Goal: Task Accomplishment & Management: Manage account settings

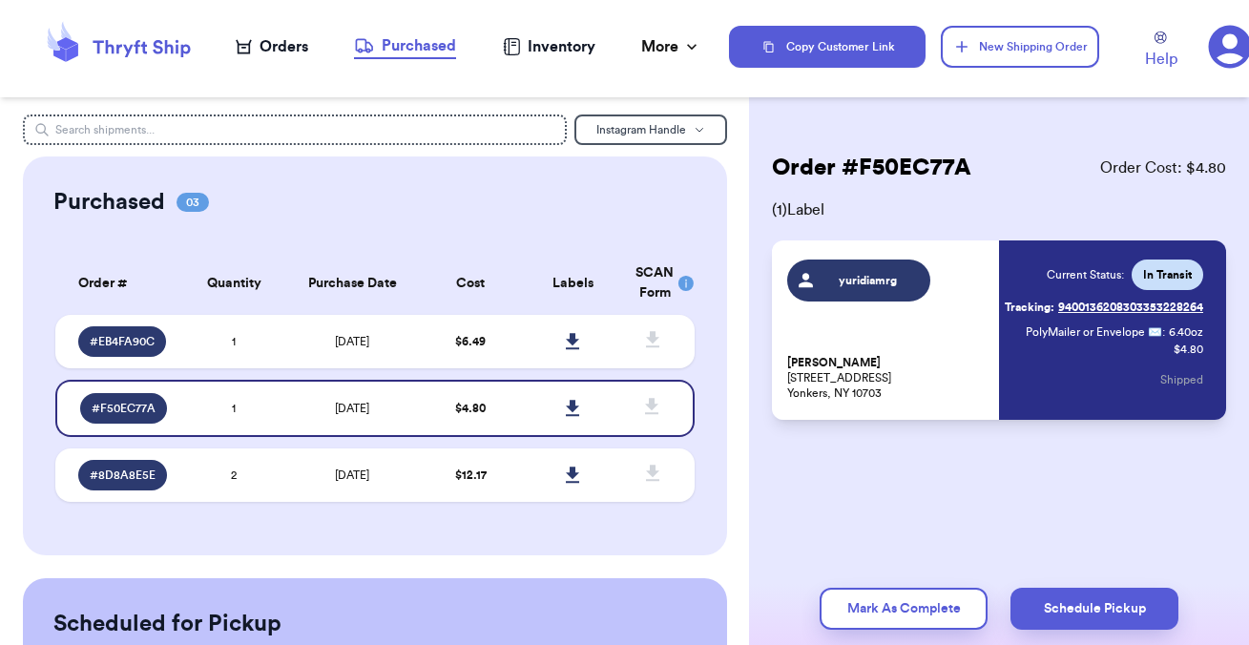
click at [100, 39] on icon at bounding box center [118, 47] width 153 height 52
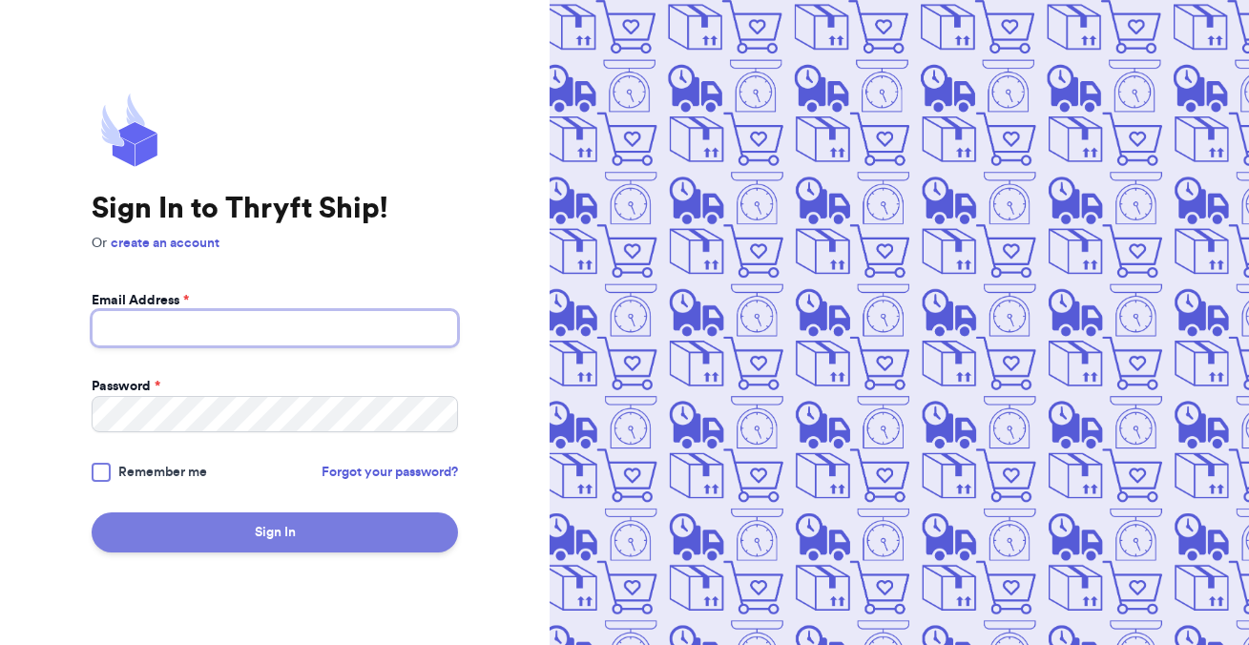
type input "[EMAIL_ADDRESS][DOMAIN_NAME]"
click at [260, 540] on button "Sign In" at bounding box center [275, 532] width 366 height 40
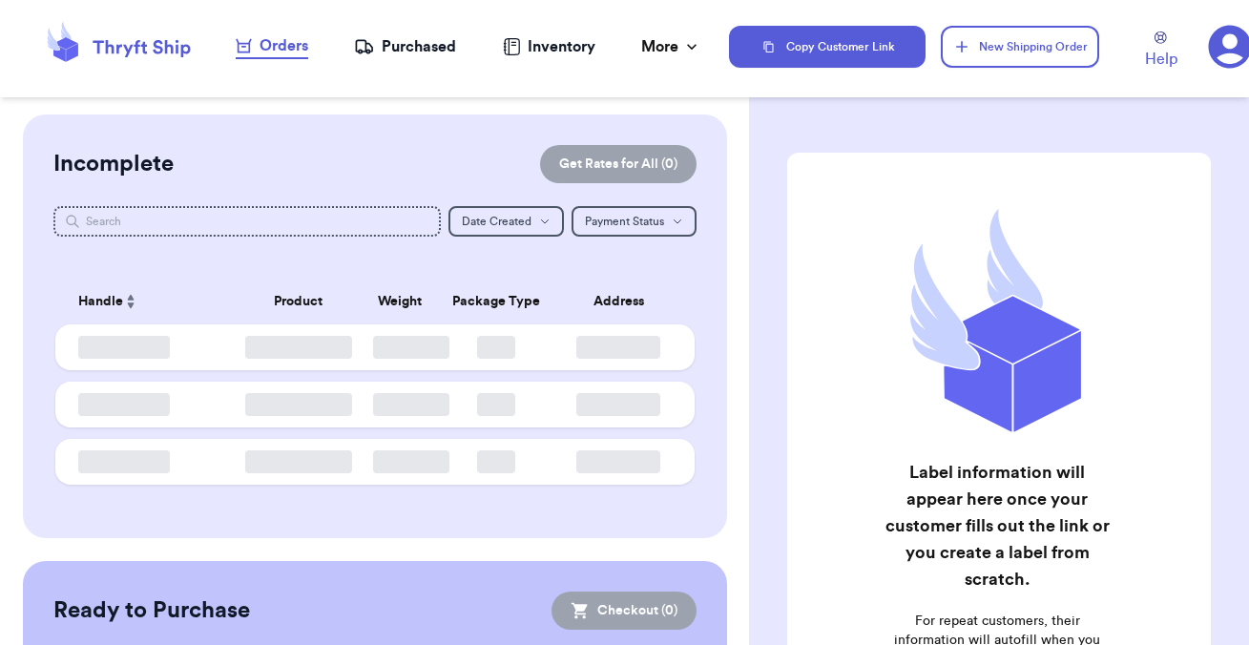
checkbox input "false"
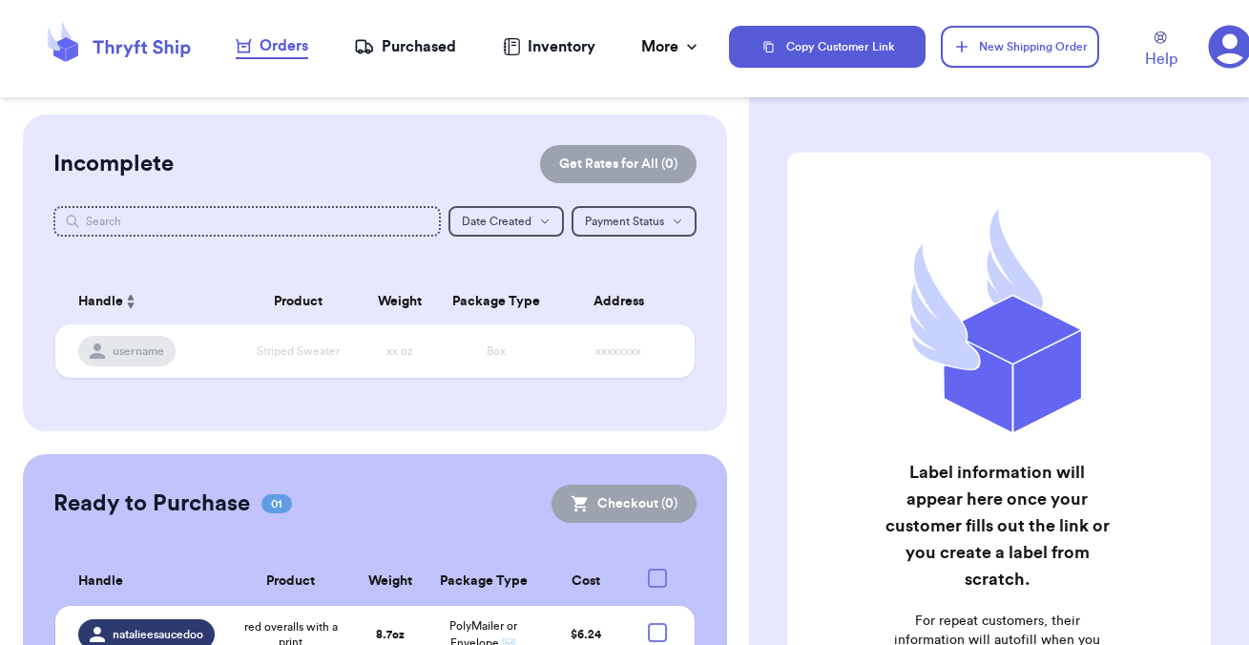
click at [406, 53] on div "Purchased" at bounding box center [405, 46] width 102 height 23
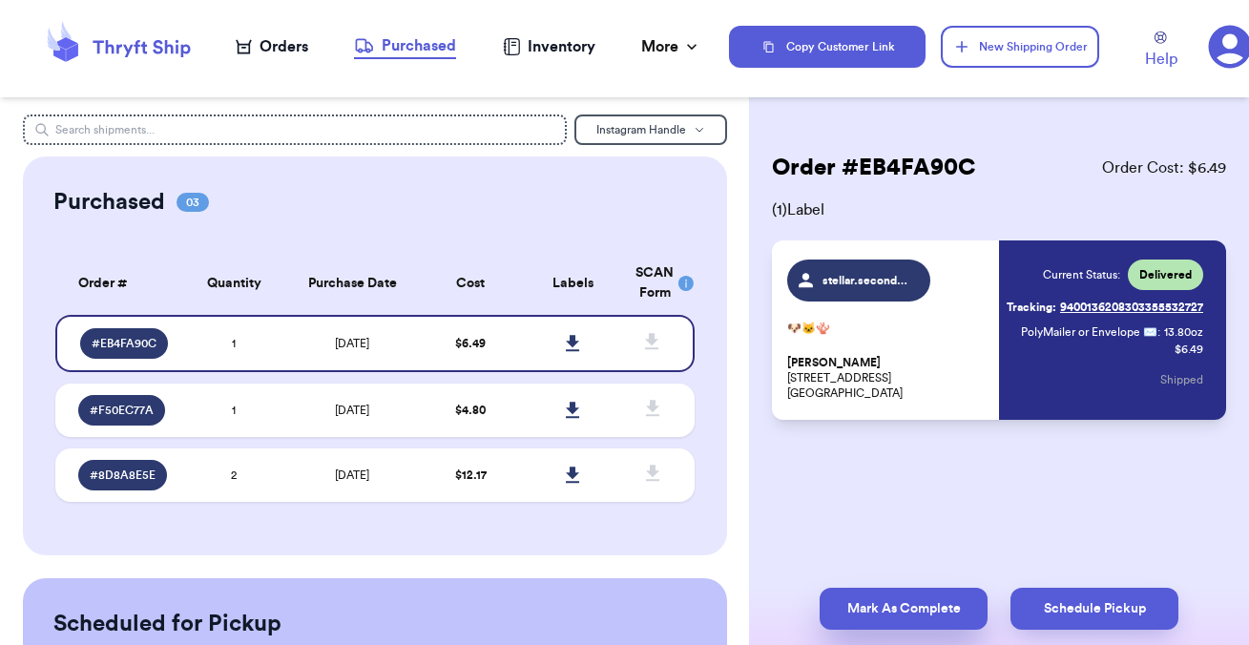
click at [906, 601] on button "Mark As Complete" at bounding box center [903, 609] width 168 height 42
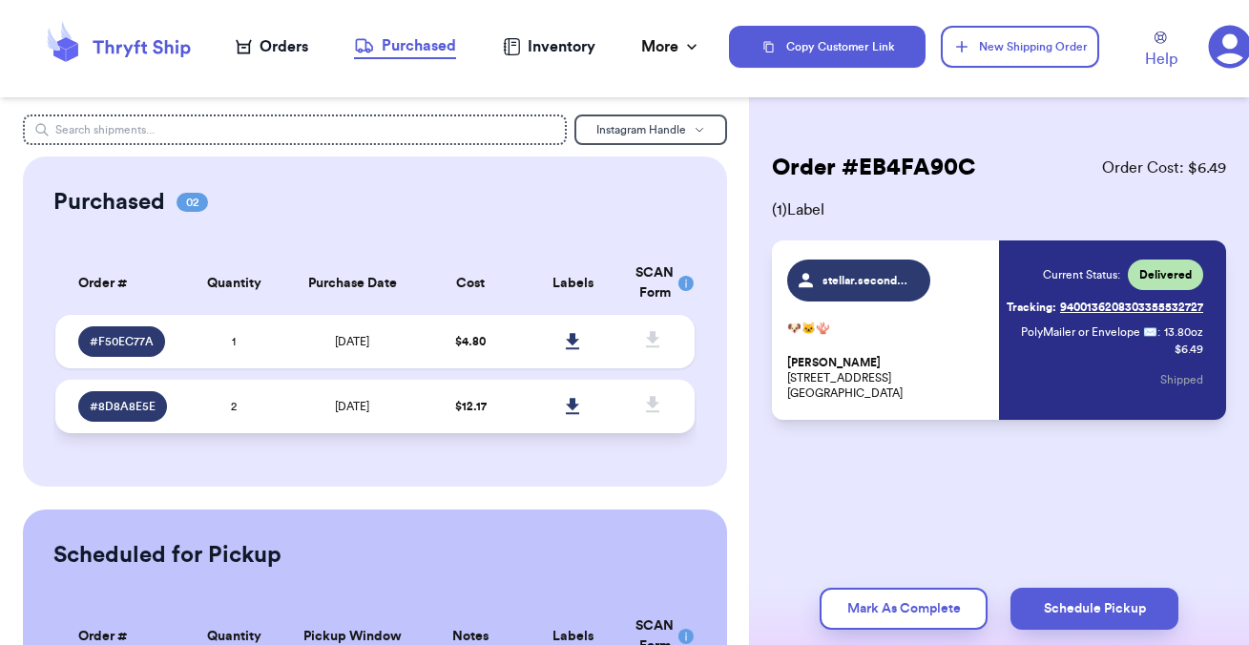
click at [496, 400] on td "$ 12.17" at bounding box center [471, 406] width 102 height 53
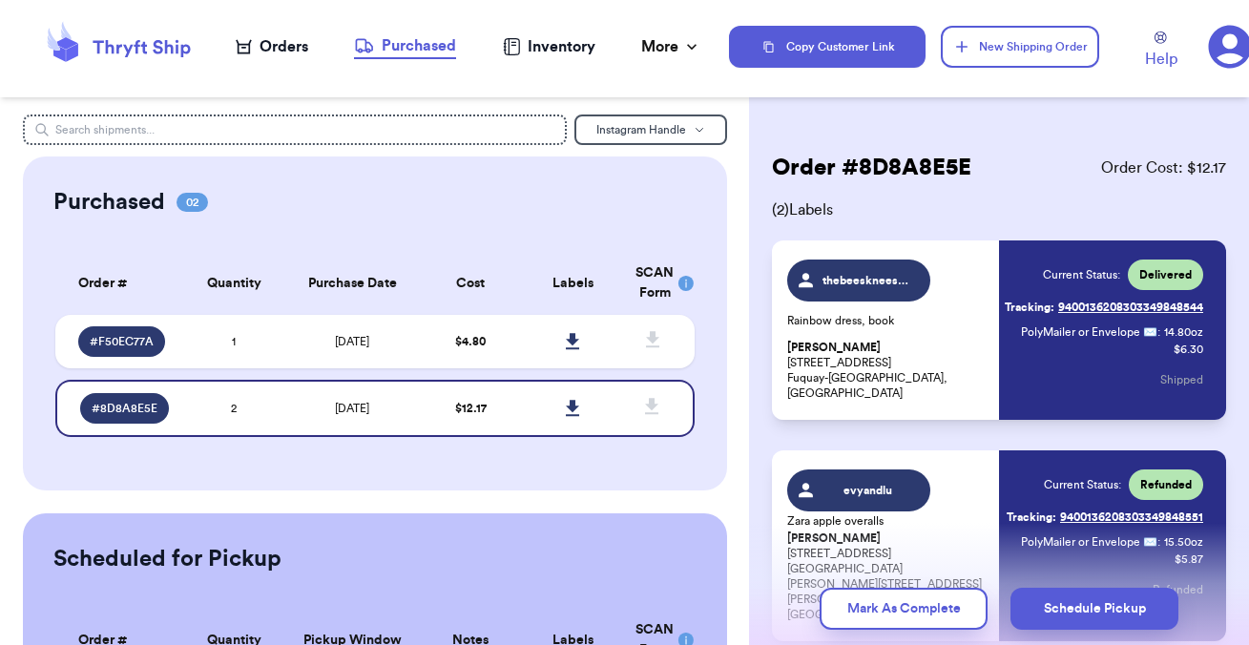
scroll to position [129, 0]
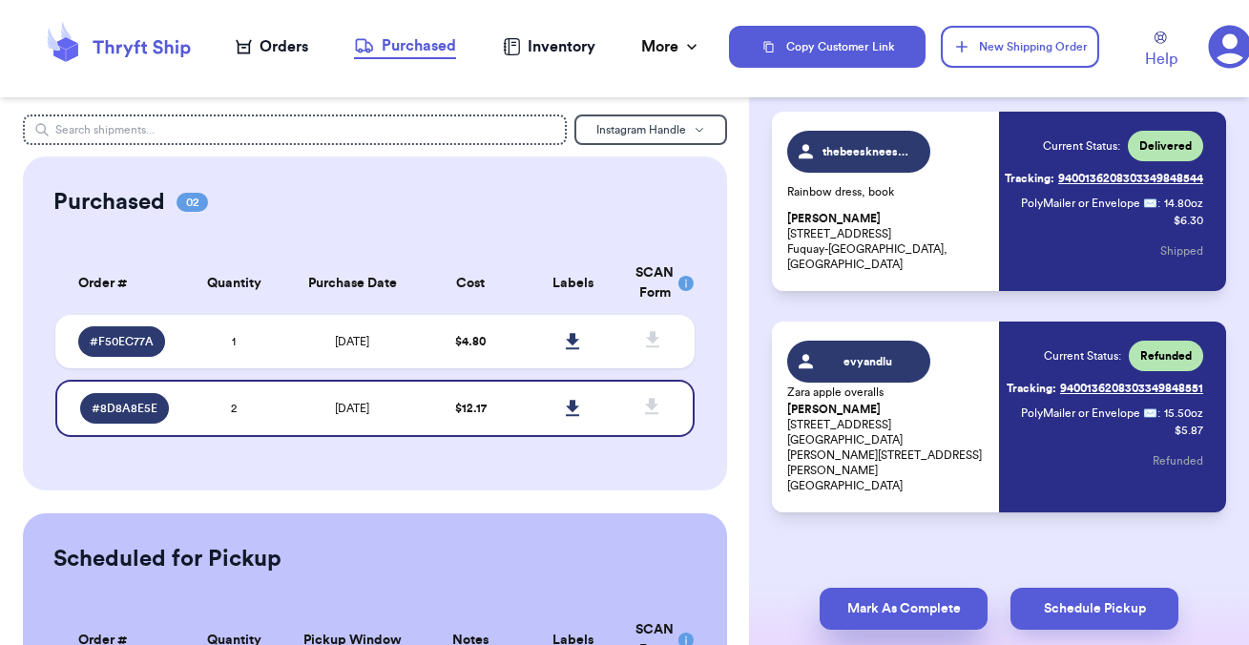
click at [926, 615] on button "Mark As Complete" at bounding box center [903, 609] width 168 height 42
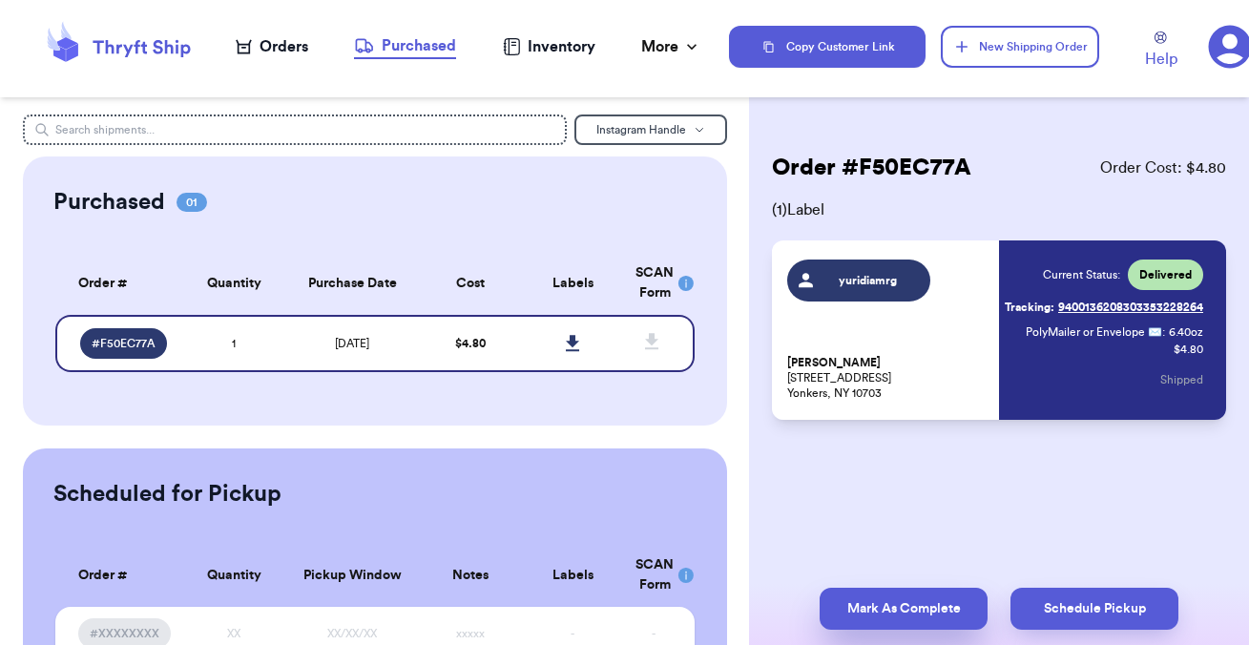
click at [864, 600] on button "Mark As Complete" at bounding box center [903, 609] width 168 height 42
